Goal: Task Accomplishment & Management: Use online tool/utility

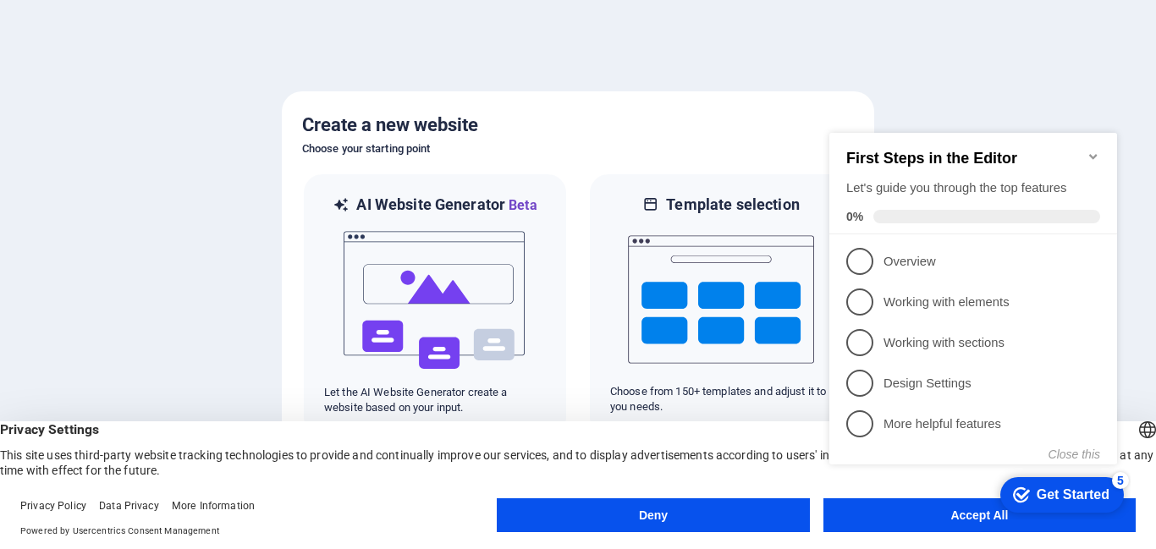
click div "checkmark Get Started 5 First Steps in the Editor Let's guide you through the t…"
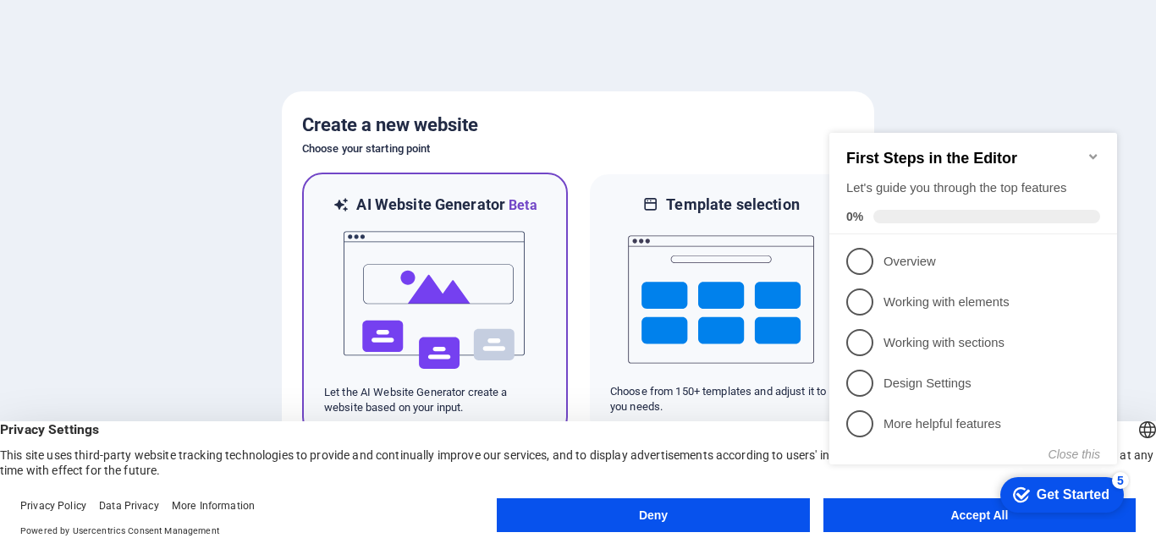
click at [437, 326] on img at bounding box center [435, 300] width 186 height 169
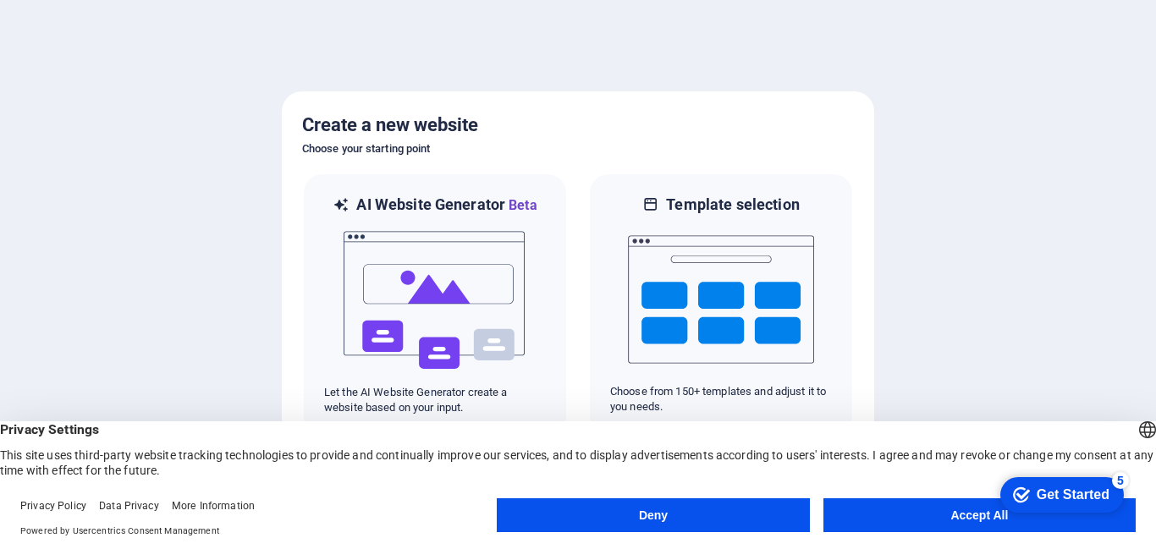
click at [881, 519] on button "Accept All" at bounding box center [979, 515] width 312 height 34
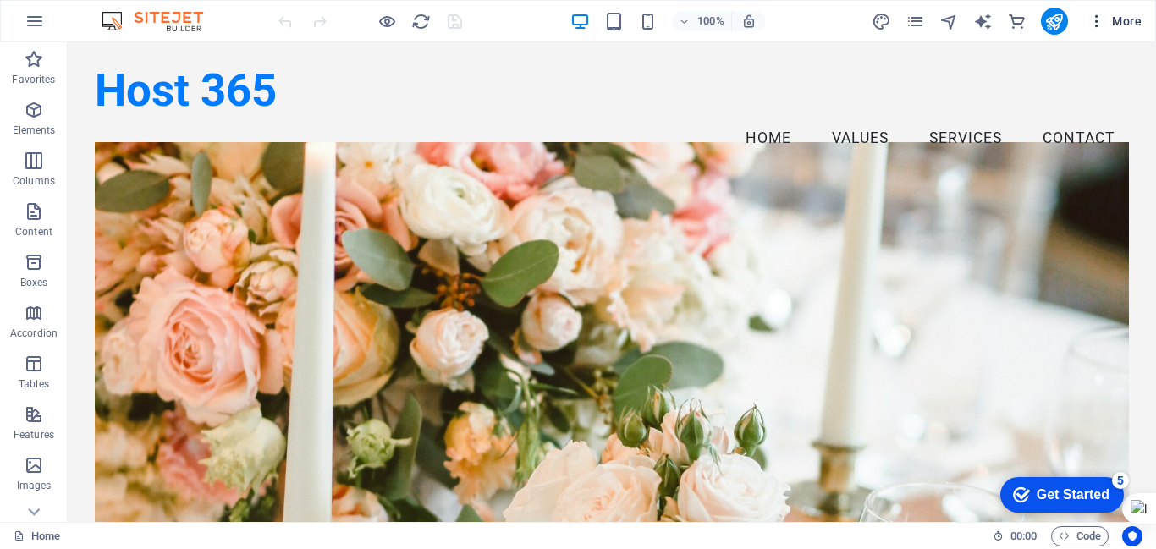
click at [1098, 22] on icon "button" at bounding box center [1096, 21] width 17 height 17
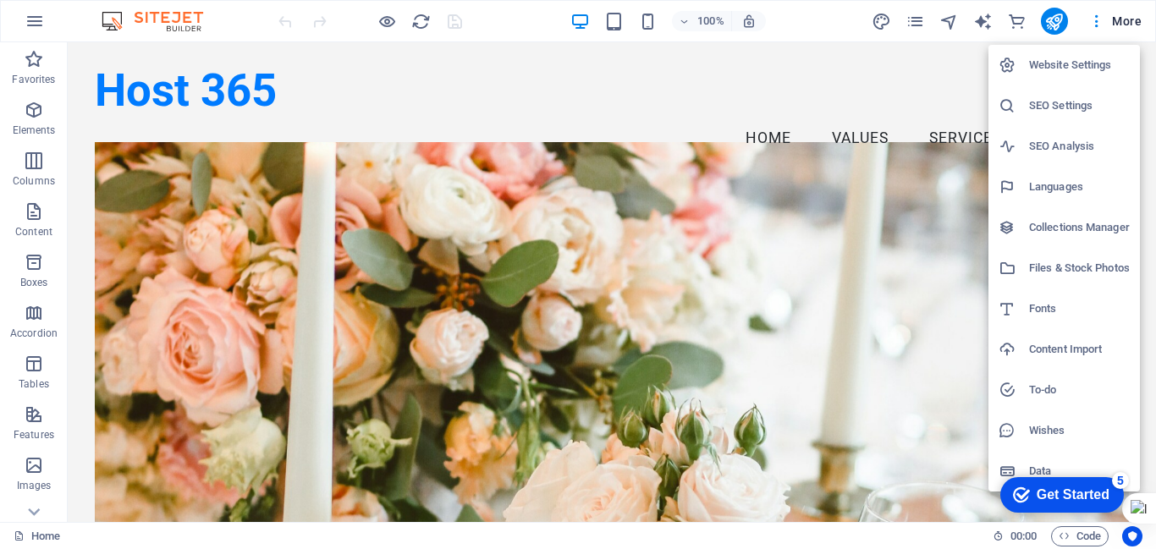
click at [830, 21] on div at bounding box center [578, 274] width 1156 height 549
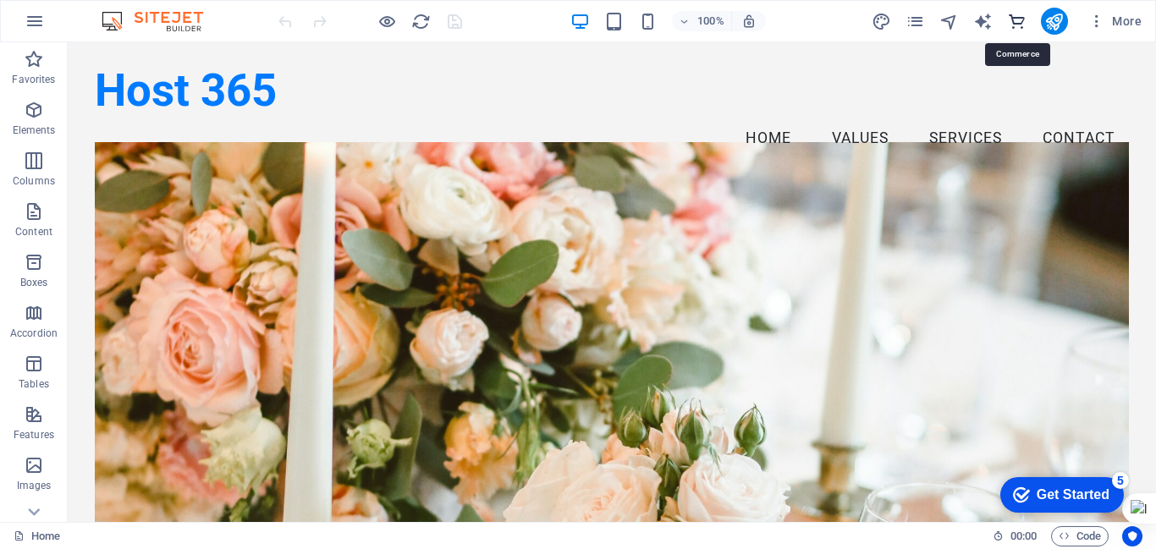
click at [1020, 22] on icon "commerce" at bounding box center [1016, 21] width 19 height 19
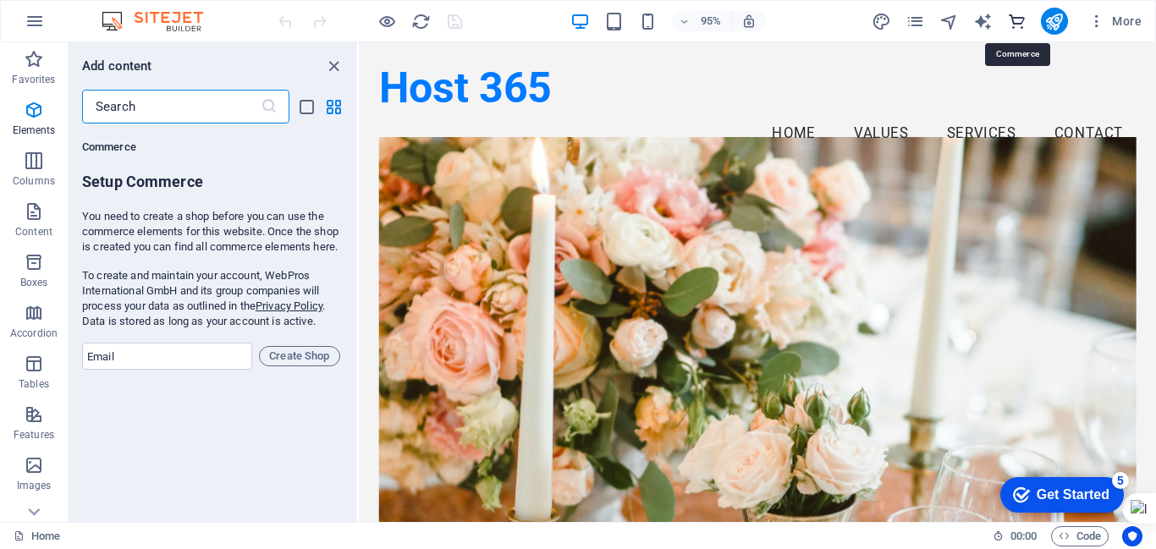
scroll to position [16307, 0]
click at [125, 368] on input "email" at bounding box center [167, 356] width 170 height 27
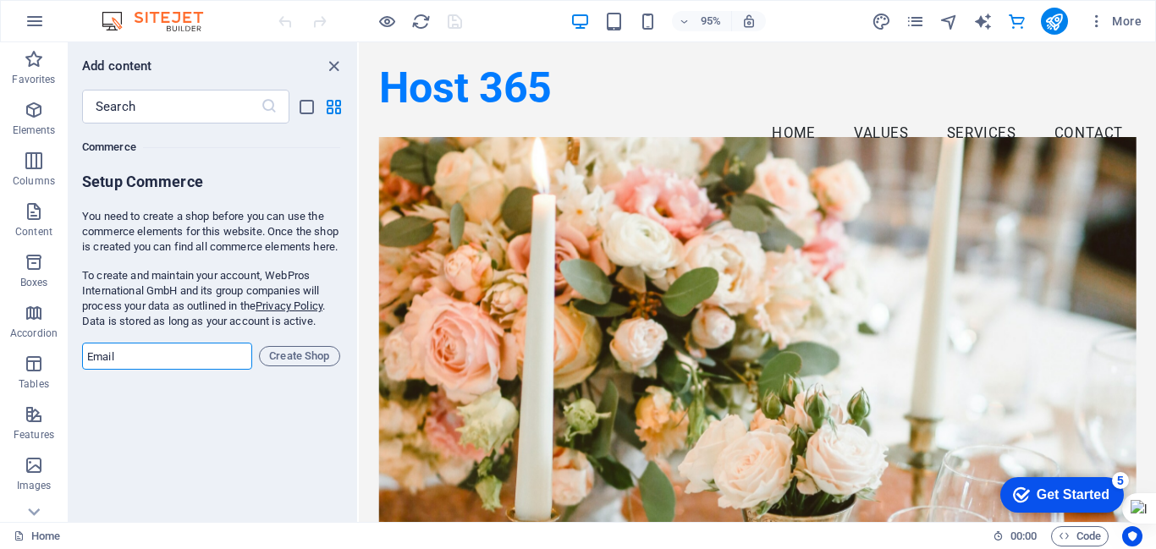
click at [118, 370] on input "email" at bounding box center [167, 356] width 170 height 27
type input "[EMAIL_ADDRESS][DOMAIN_NAME]"
click at [304, 366] on span "Create Shop" at bounding box center [300, 356] width 66 height 20
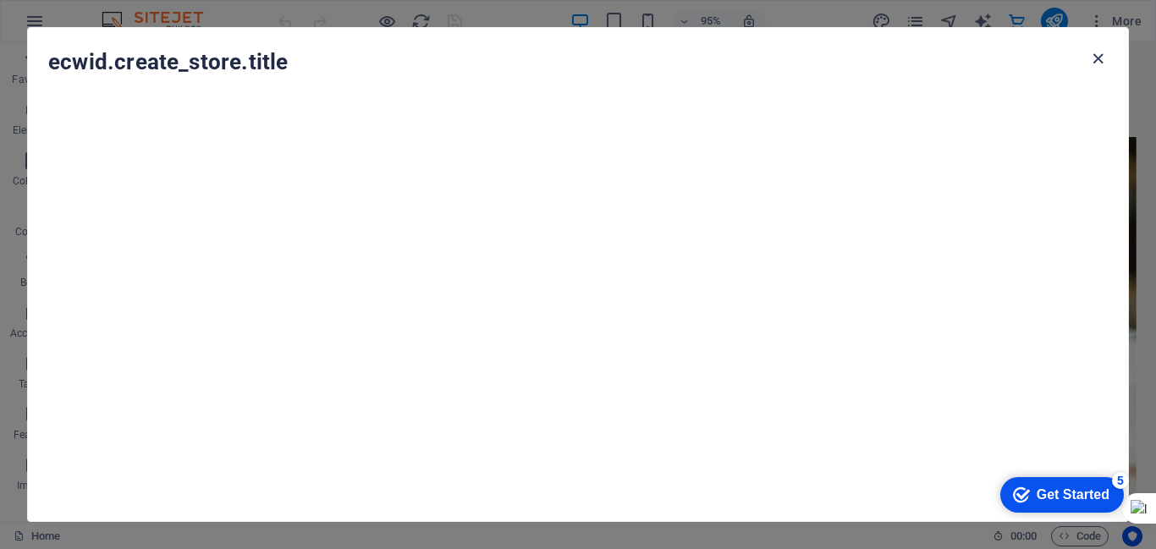
click at [1098, 58] on icon "button" at bounding box center [1097, 58] width 19 height 19
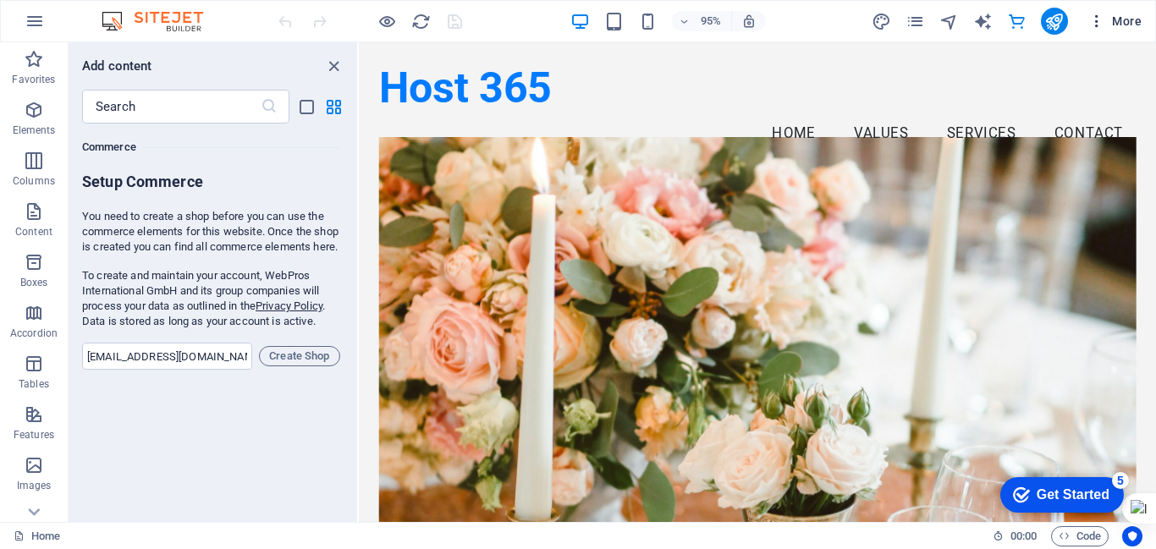
click at [1120, 16] on span "More" at bounding box center [1114, 21] width 53 height 17
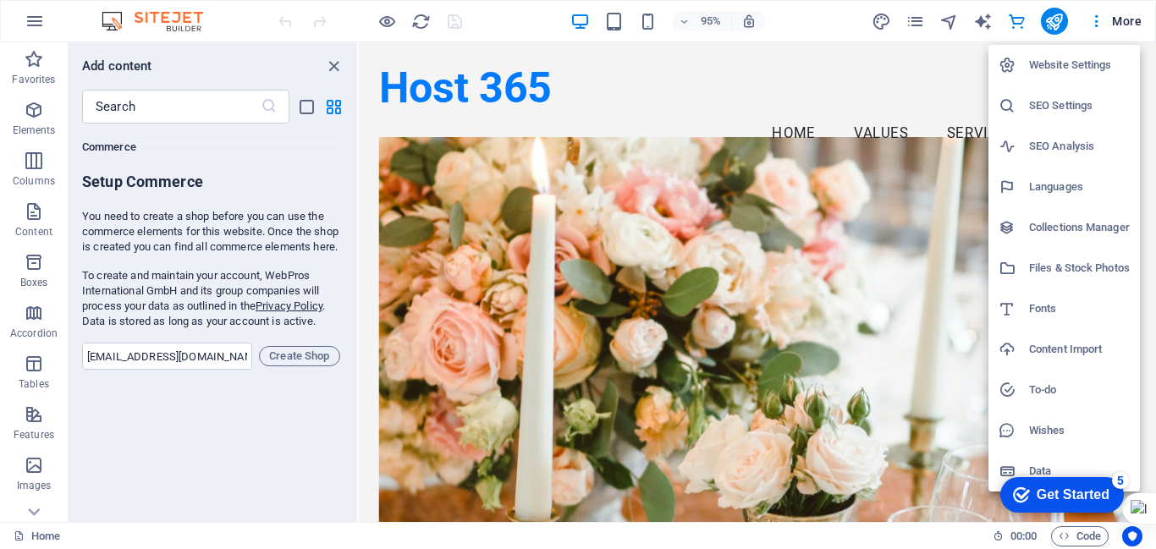
drag, startPoint x: 1147, startPoint y: 74, endPoint x: 1155, endPoint y: 176, distance: 102.7
click at [1155, 176] on html "Host 365 Home Favorites Elements Columns Content Boxes Accordion Tables Feature…" at bounding box center [578, 274] width 1156 height 549
click at [1152, 132] on div at bounding box center [578, 274] width 1156 height 549
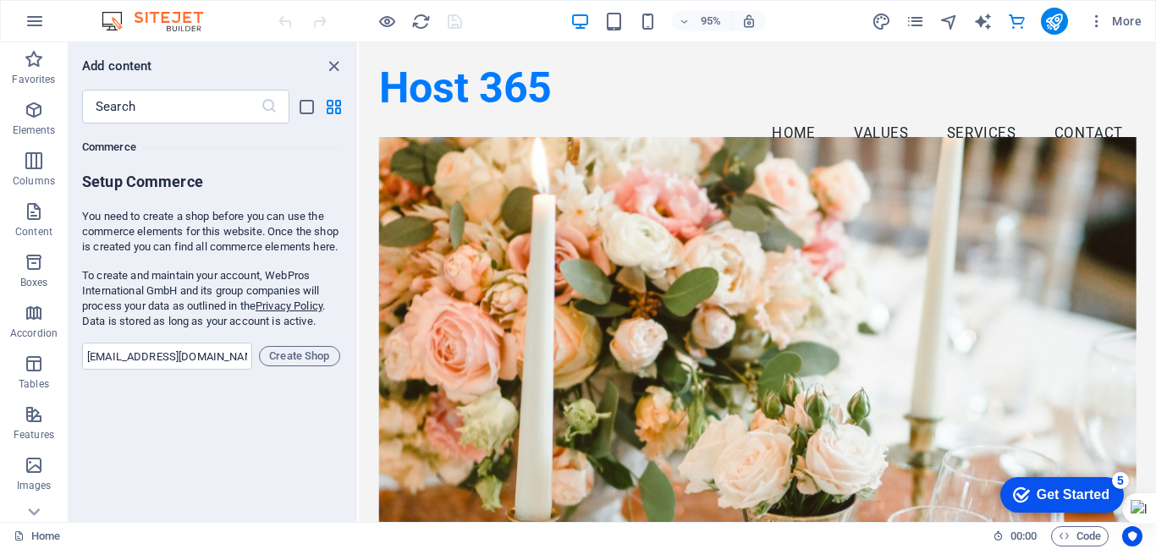
drag, startPoint x: 1510, startPoint y: 174, endPoint x: 1510, endPoint y: 225, distance: 50.8
click at [1155, 379] on div "Welcome to Host 365 Your Reliable Partner in Web Solutions Get Started Now" at bounding box center [778, 533] width 839 height 705
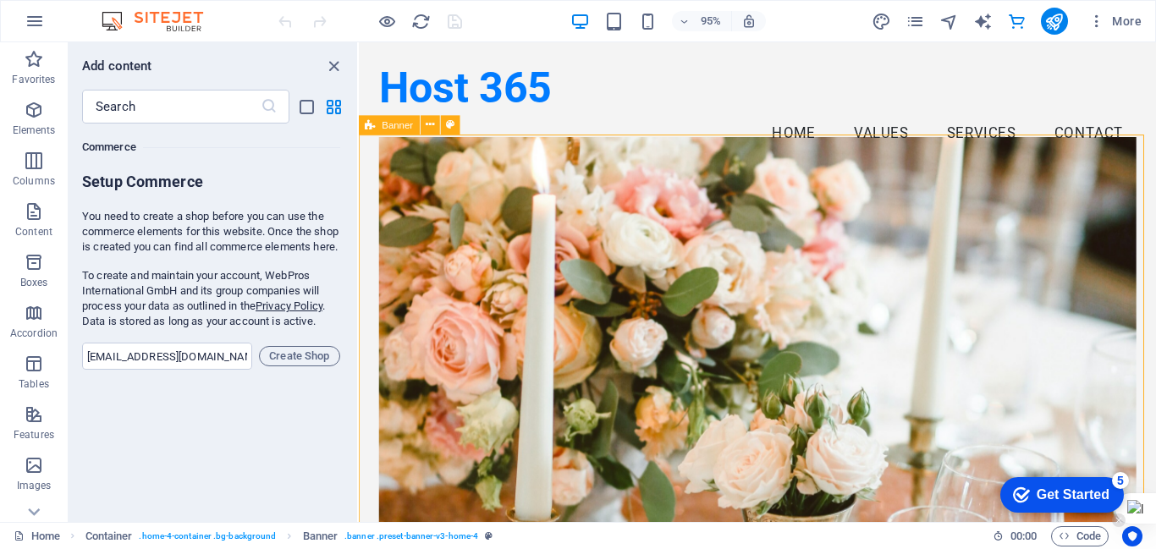
click at [1140, 505] on div at bounding box center [1135, 508] width 41 height 30
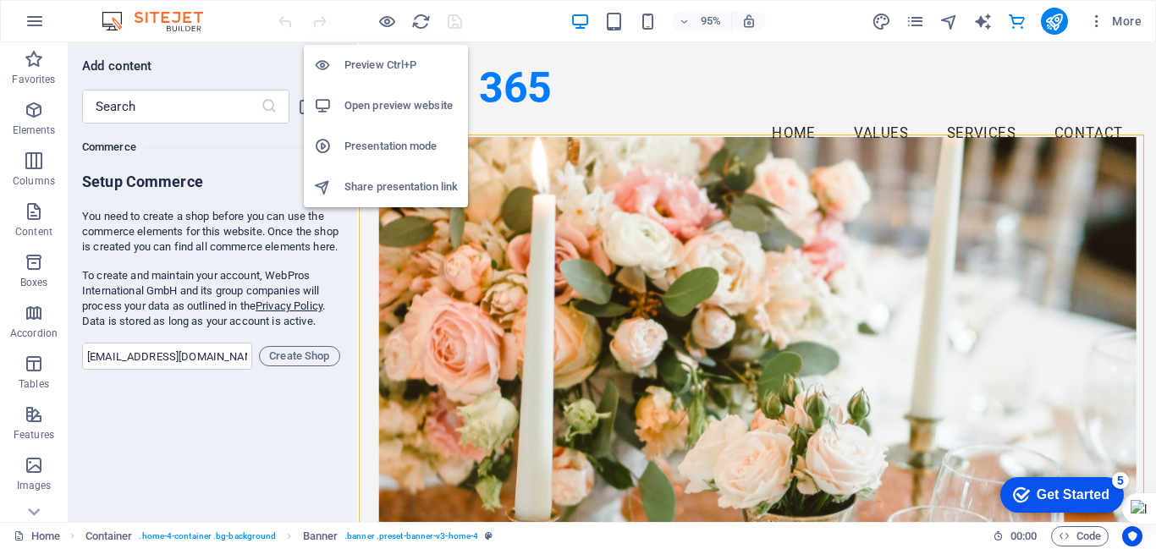
click at [377, 107] on h6 "Open preview website" at bounding box center [400, 106] width 113 height 20
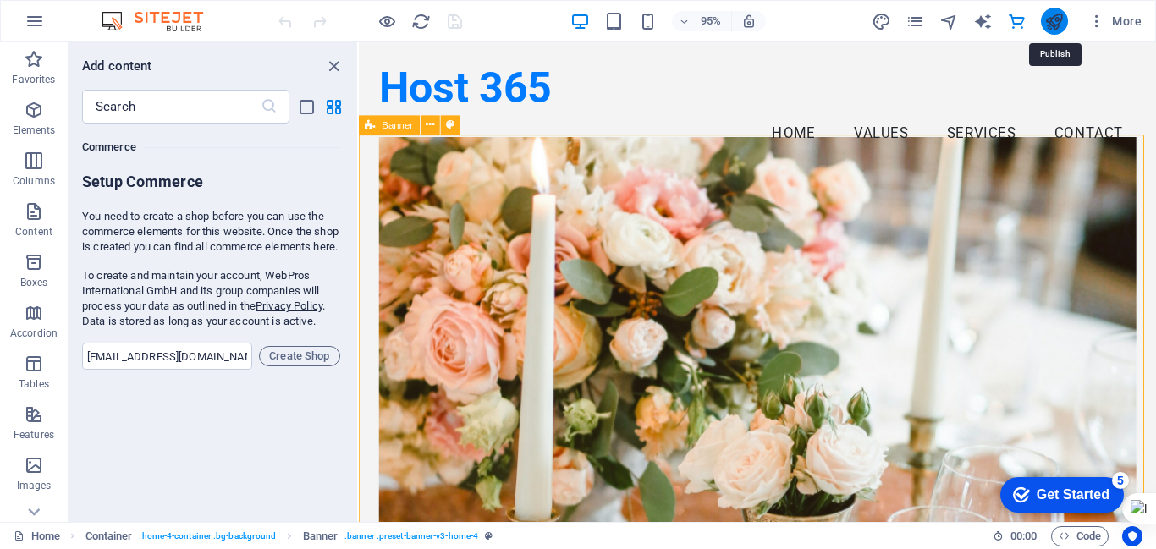
click at [1057, 23] on icon "publish" at bounding box center [1053, 21] width 19 height 19
